Goal: Task Accomplishment & Management: Manage account settings

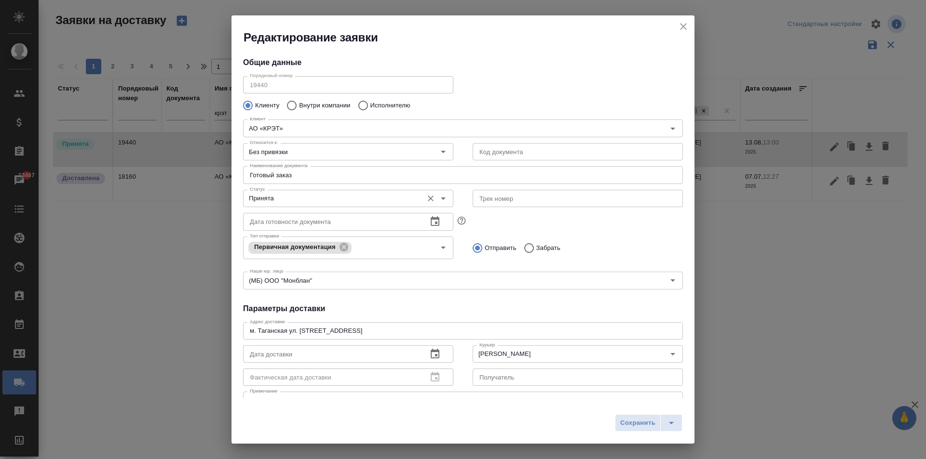
click at [294, 201] on input "Принята" at bounding box center [332, 199] width 172 height 12
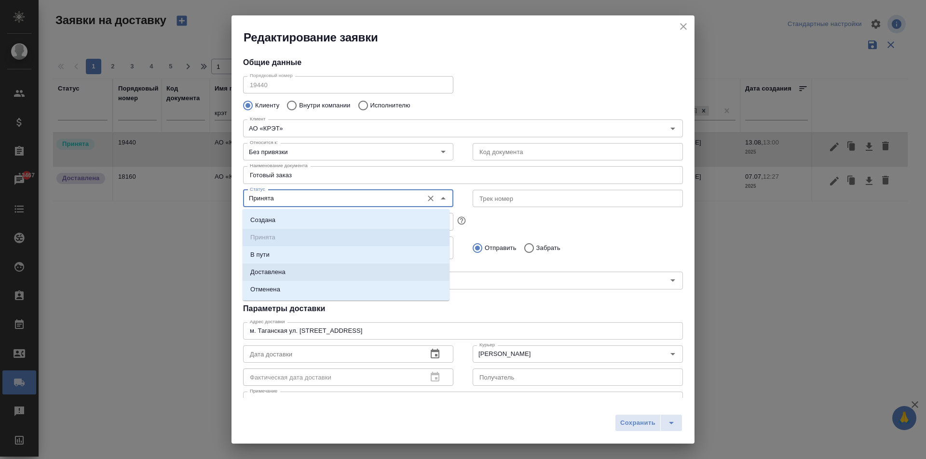
click at [283, 273] on p "Доставлена" at bounding box center [267, 273] width 35 height 10
type input "Доставлена"
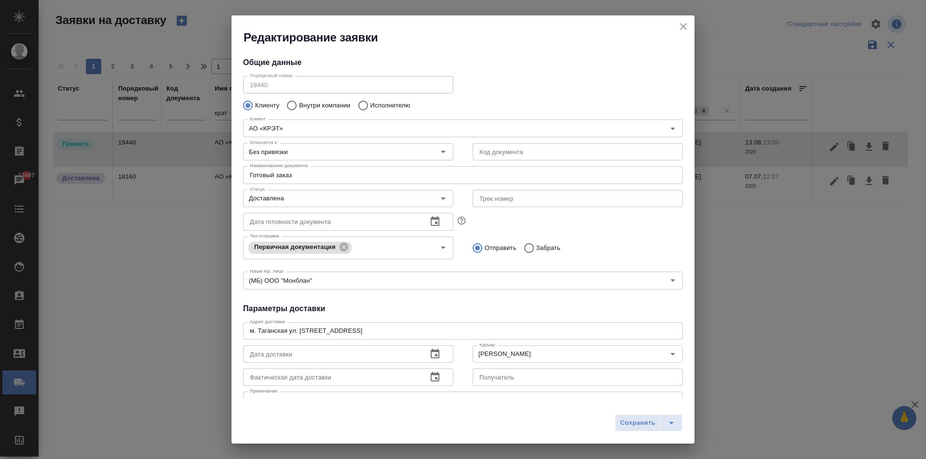
click at [194, 210] on div "Редактирование заявки Общие данные Порядковый номер 19440 Порядковый номер Клие…" at bounding box center [463, 229] width 926 height 459
click at [376, 151] on input "Без привязки" at bounding box center [332, 152] width 172 height 12
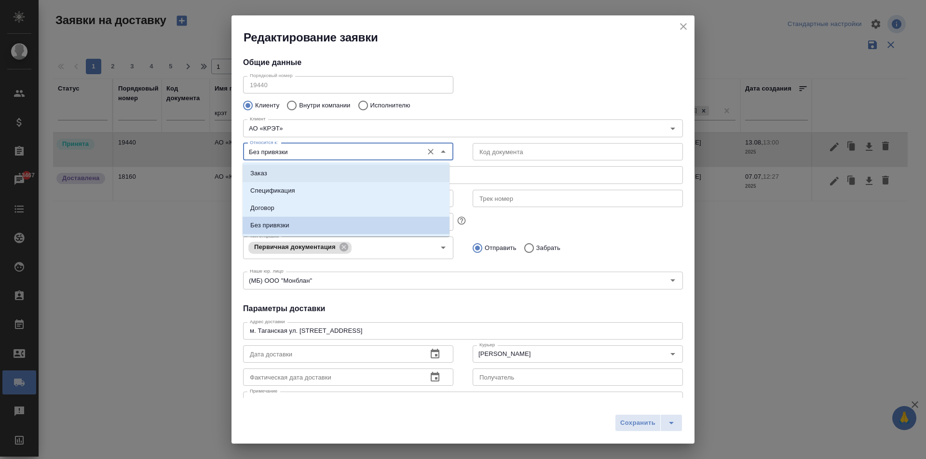
click at [269, 168] on li "Заказ" at bounding box center [345, 173] width 207 height 17
type input "Заказ"
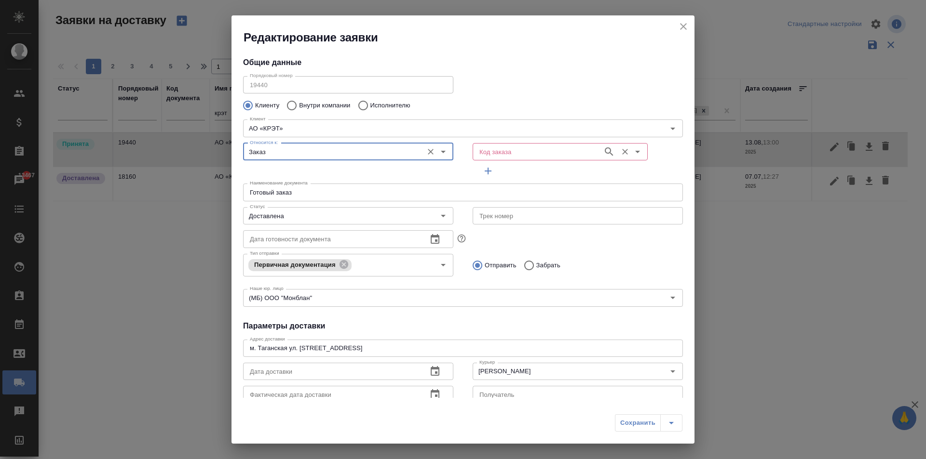
click at [494, 148] on input "Код заказа" at bounding box center [536, 152] width 122 height 12
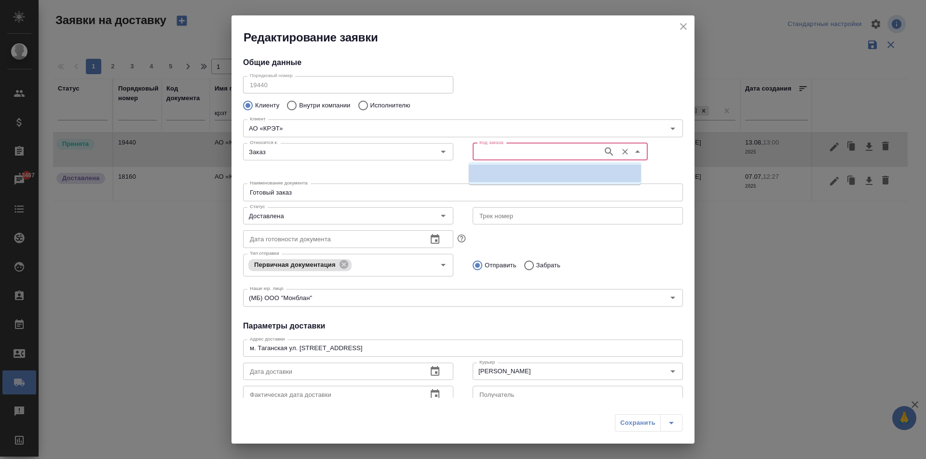
paste input "KRT\D_KRT-308"
type input "KRT\D_KRT-308"
click at [498, 148] on input "Код заказа" at bounding box center [536, 152] width 122 height 12
paste input "KRT\D_KRT-308"
drag, startPoint x: 497, startPoint y: 150, endPoint x: 371, endPoint y: 158, distance: 126.6
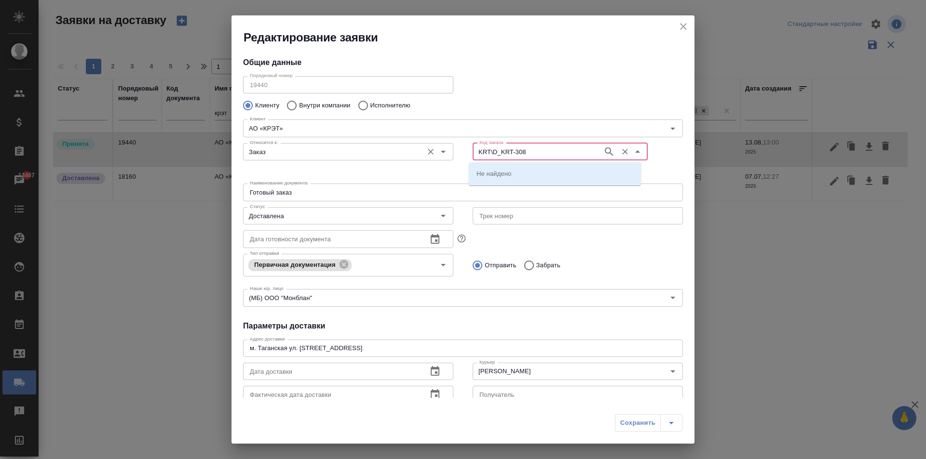
click at [381, 158] on div "Относится к: Заказ Относится к: Код заказа KRT\D_KRT-308 Код заказа" at bounding box center [462, 160] width 459 height 60
type input "KRT-308"
click at [490, 172] on p "D_KRT-308" at bounding box center [492, 174] width 33 height 10
type input "D_KRT-308"
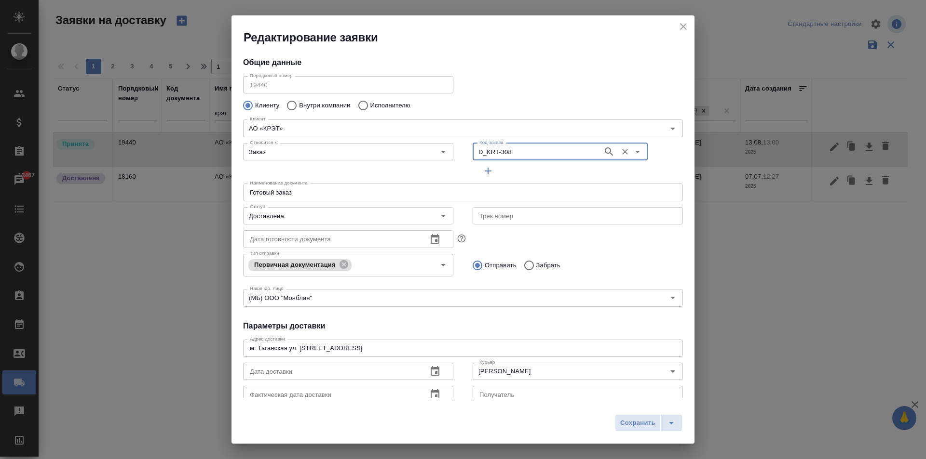
type input "[PERSON_NAME] [PERSON_NAME]"
click at [483, 170] on icon "button" at bounding box center [488, 171] width 12 height 12
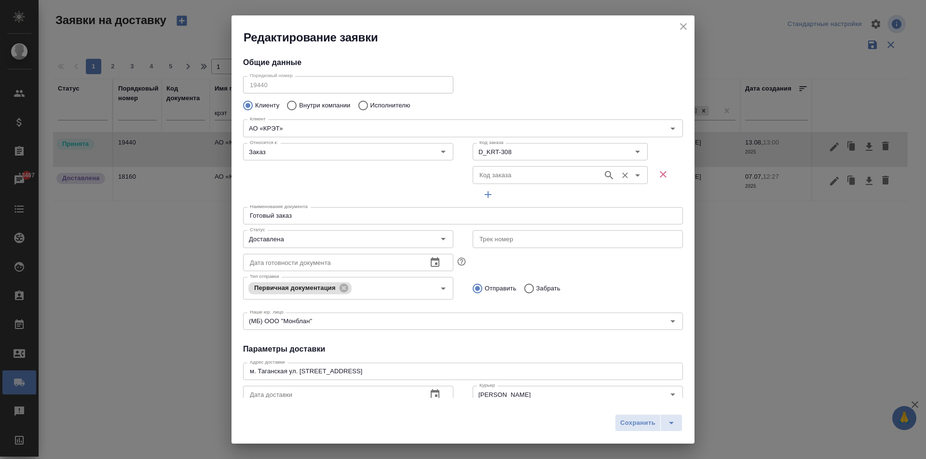
click at [494, 178] on input "Код заказа" at bounding box center [536, 175] width 122 height 12
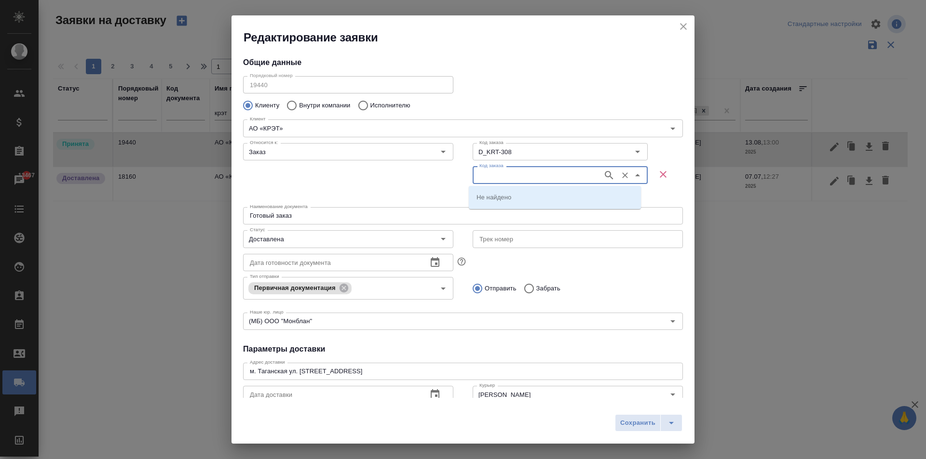
paste input "KRT\D_KRT-308"
drag, startPoint x: 498, startPoint y: 178, endPoint x: 672, endPoint y: 173, distance: 173.2
click at [672, 173] on div "Код заказа D_KRT-308 Код заказа Код заказа KRT\D_KRT-308 Код заказа" at bounding box center [577, 171] width 210 height 64
type input "KRT\D_"
click at [622, 175] on icon "Очистить" at bounding box center [625, 176] width 6 height 6
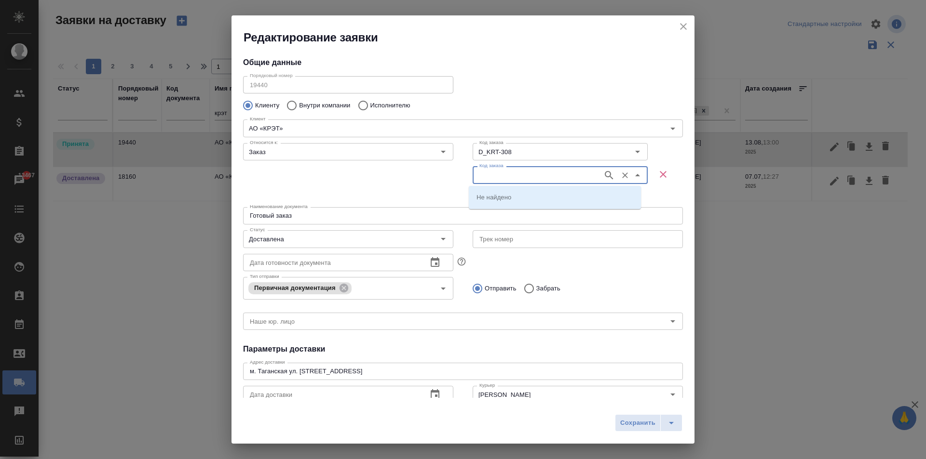
click at [657, 169] on icon "button" at bounding box center [663, 175] width 12 height 12
type input "(МБ) ООО "Монблан""
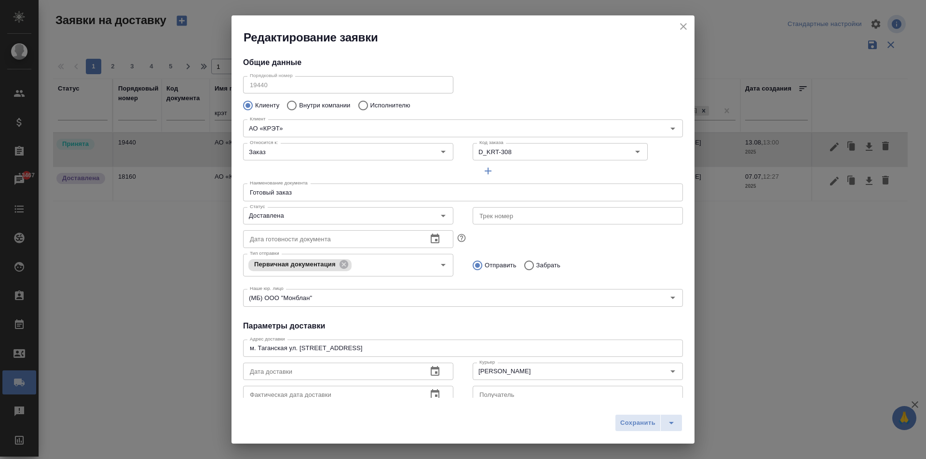
scroll to position [131, 0]
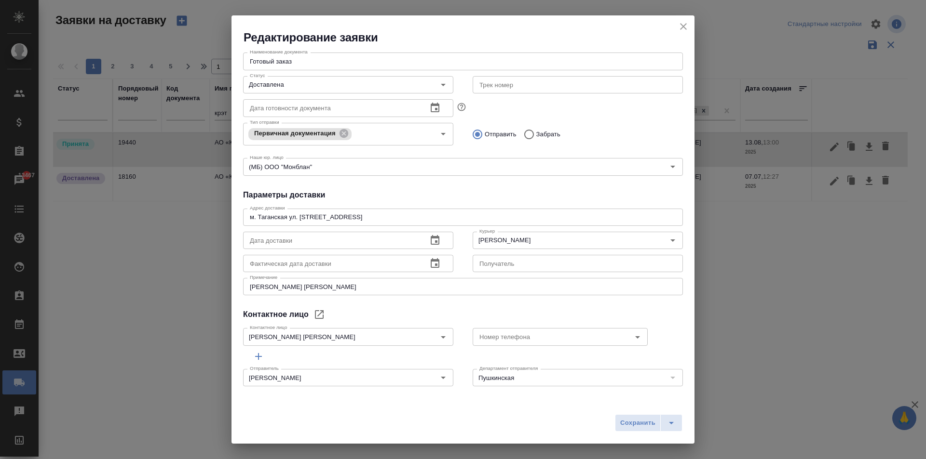
click at [430, 238] on icon "button" at bounding box center [434, 240] width 9 height 10
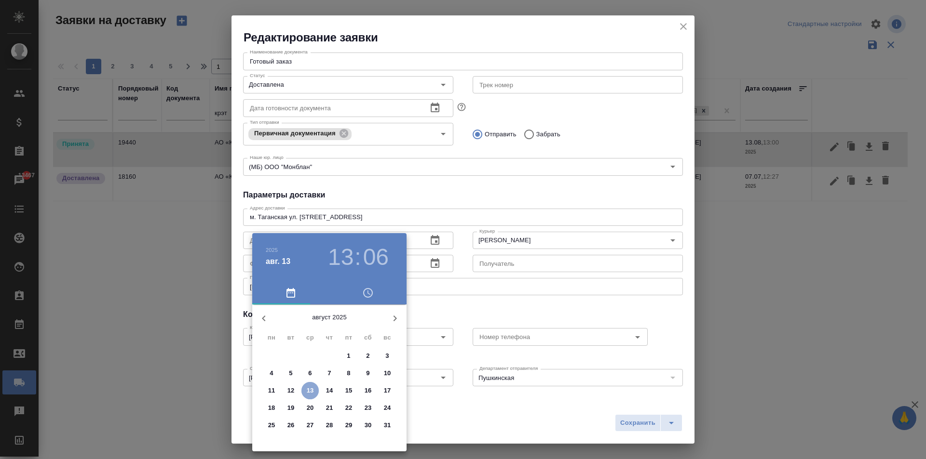
click at [307, 391] on p "13" at bounding box center [310, 391] width 7 height 10
type input "[DATE] 13:06"
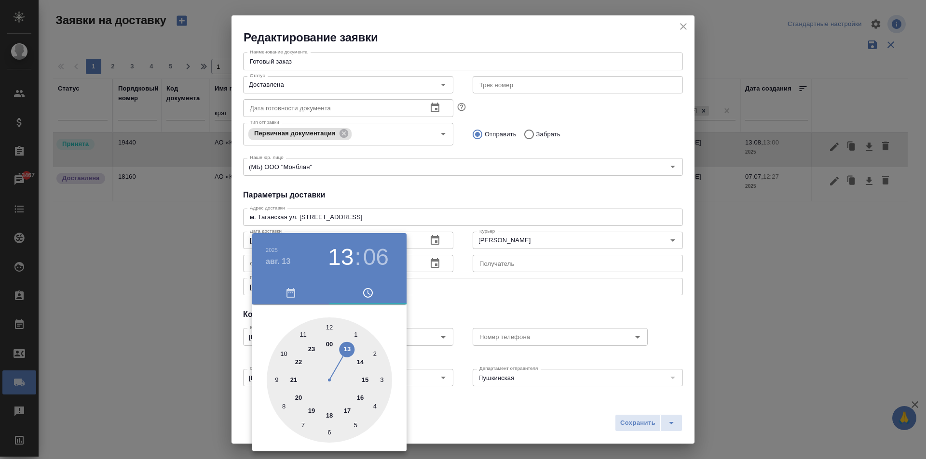
click at [434, 271] on div at bounding box center [463, 229] width 926 height 459
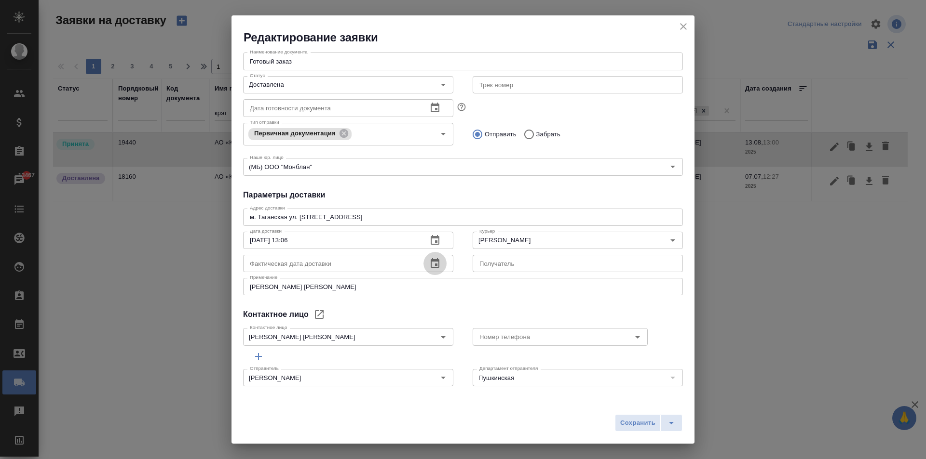
click at [429, 266] on icon "button" at bounding box center [435, 264] width 12 height 12
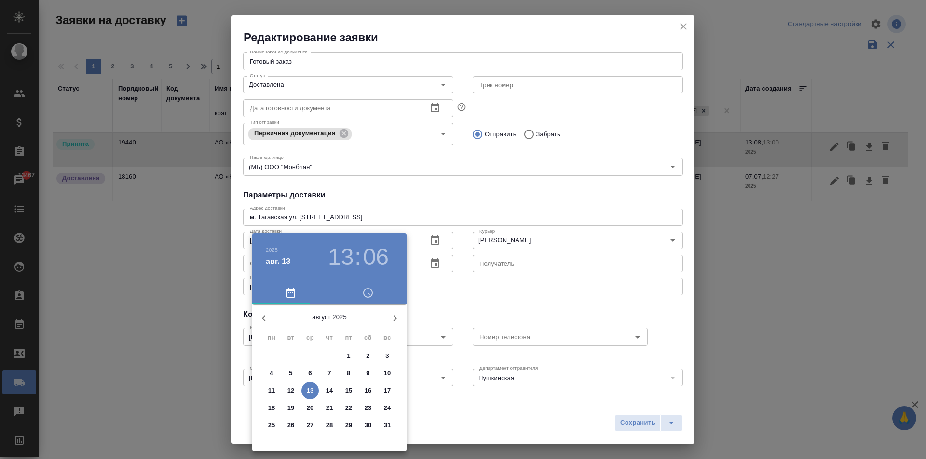
click at [311, 398] on button "13" at bounding box center [309, 390] width 17 height 17
type input "[DATE] 13:06"
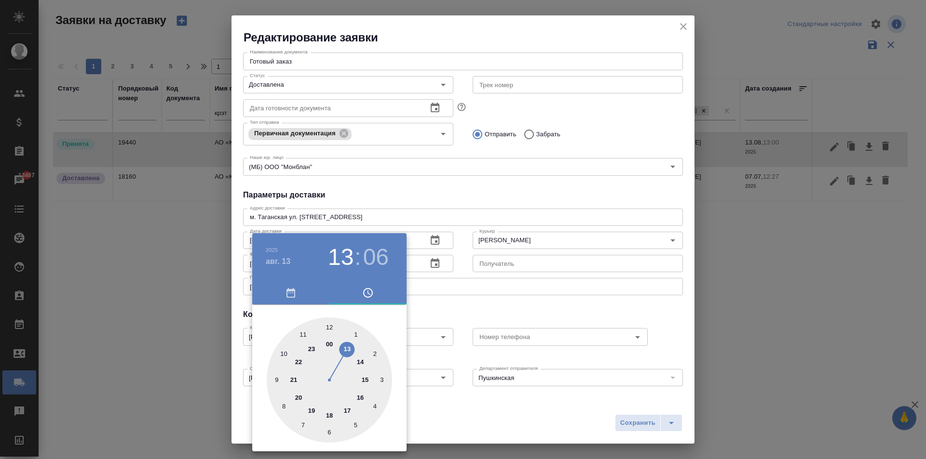
click at [638, 418] on div at bounding box center [463, 229] width 926 height 459
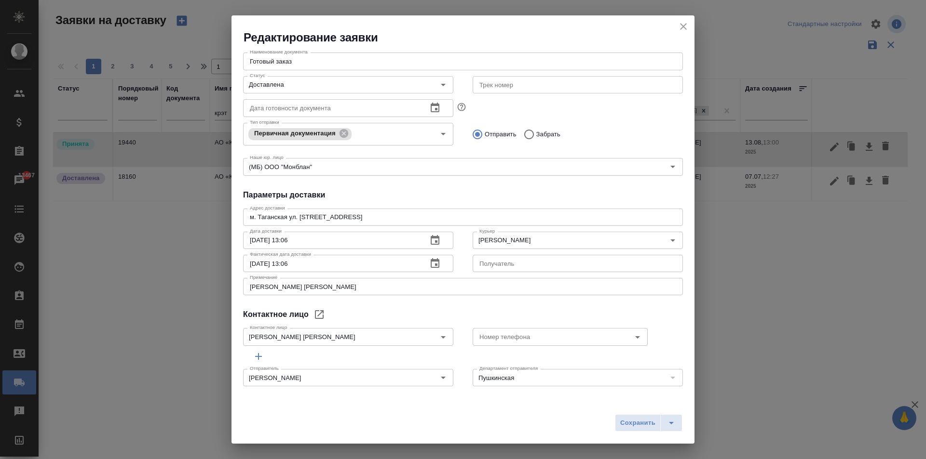
click at [635, 426] on div "2025 авг. 13 13 : 06 00 1 2 3 4 5 6 7 8 9 10 11 12 13 14 15 16 17 18 19 20 21 2…" at bounding box center [463, 229] width 926 height 459
click at [630, 421] on span "Сохранить" at bounding box center [637, 423] width 35 height 11
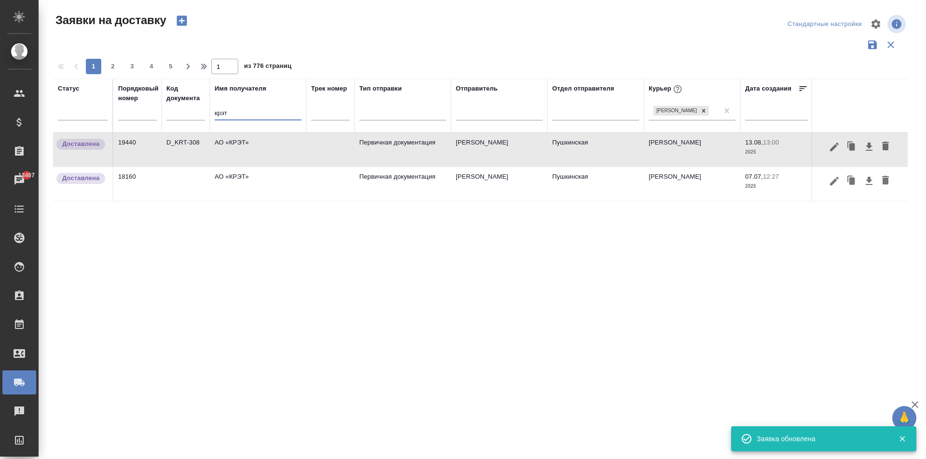
drag, startPoint x: 242, startPoint y: 118, endPoint x: 186, endPoint y: 114, distance: 56.1
click at [186, 114] on tr "Статус Порядковый номер Код документа Имя получателя крэт Трек номер Тип отправ…" at bounding box center [553, 106] width 1000 height 54
